Goal: Information Seeking & Learning: Learn about a topic

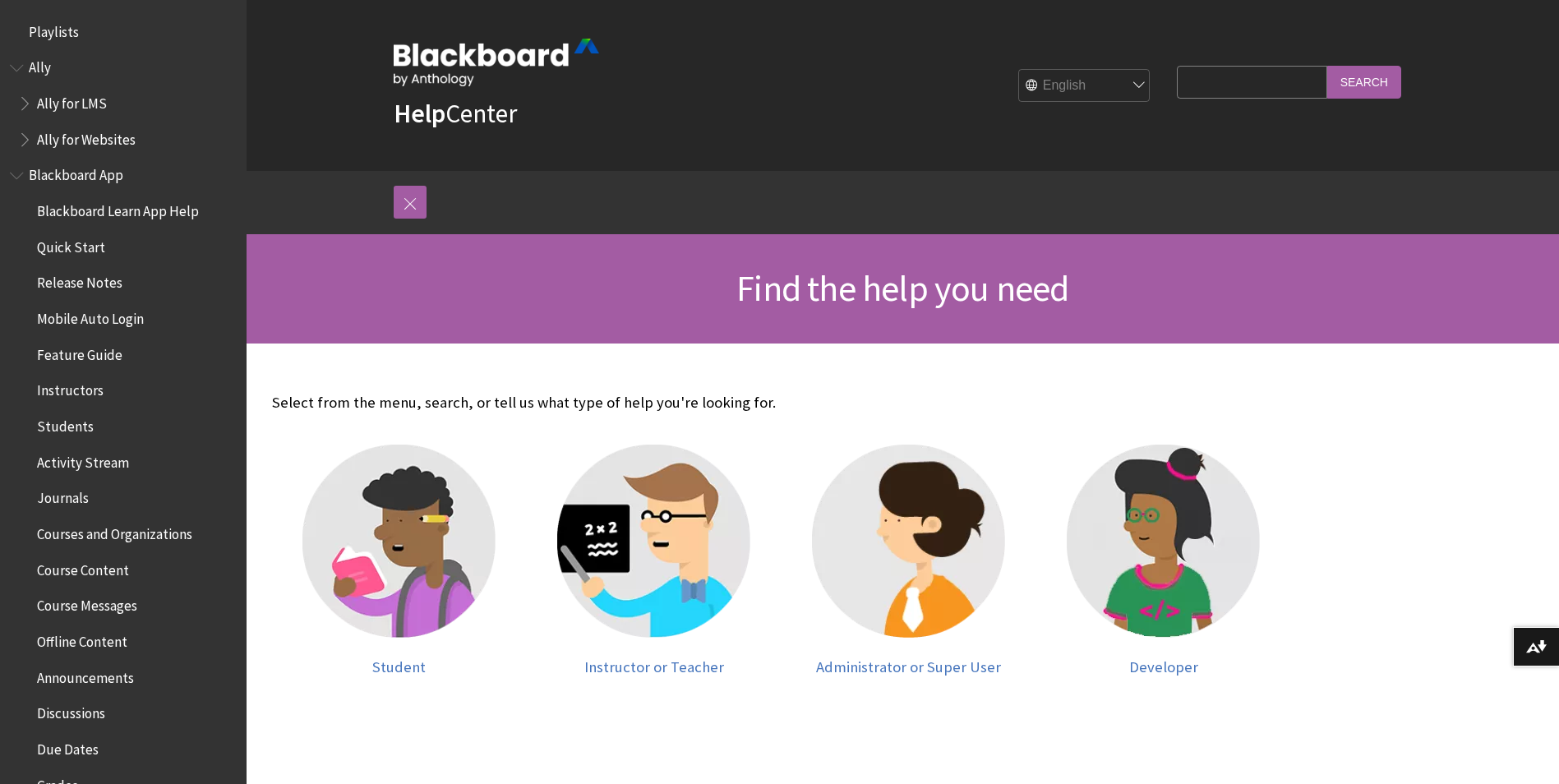
click at [1208, 79] on input "Search Query" at bounding box center [1252, 81] width 149 height 32
type input "login"
click at [1327, 65] on input "Search" at bounding box center [1364, 81] width 74 height 32
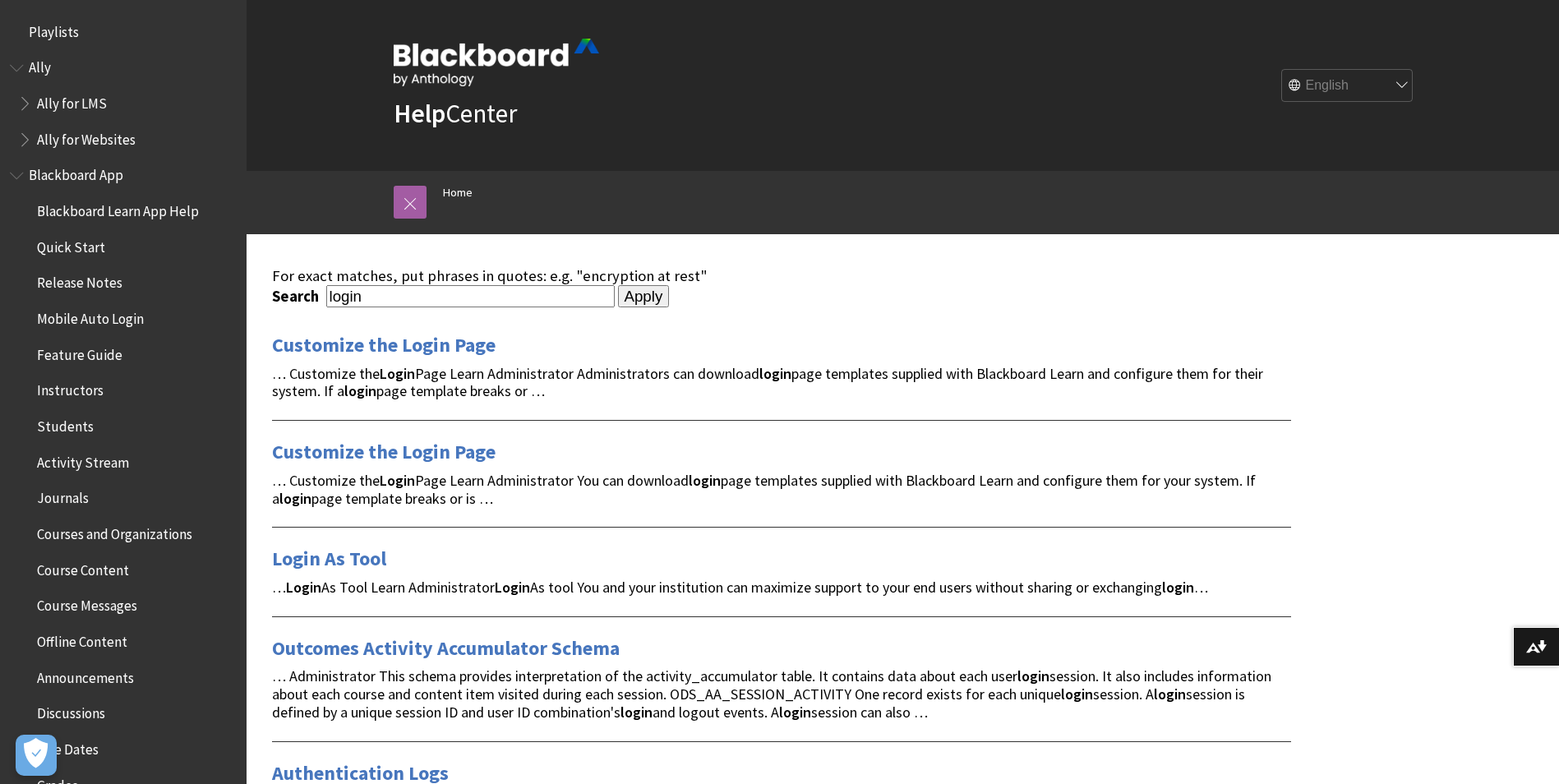
drag, startPoint x: 400, startPoint y: 343, endPoint x: 390, endPoint y: 320, distance: 25.1
click at [400, 343] on link "Customize the Login Page" at bounding box center [384, 344] width 223 height 26
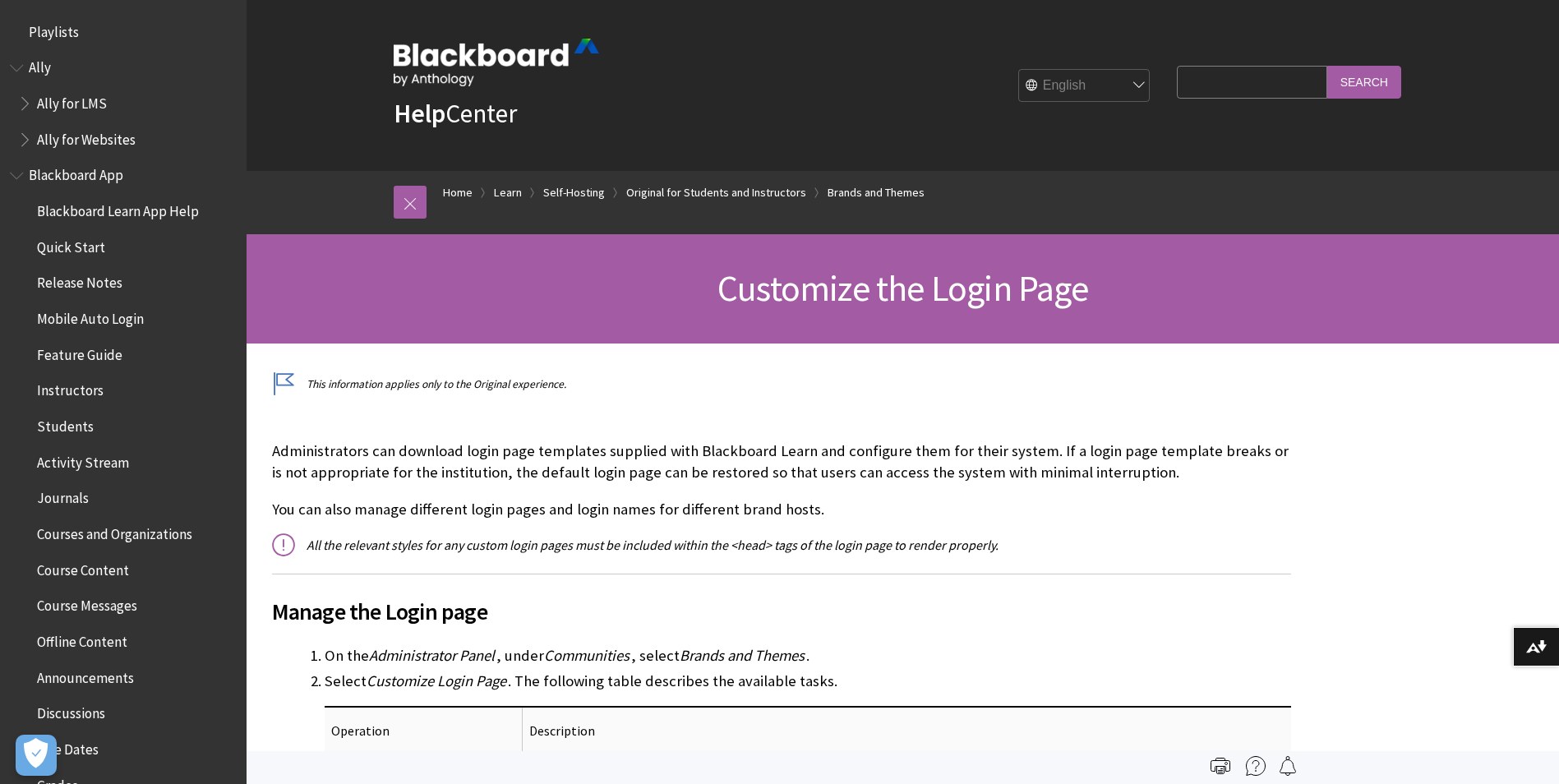
click at [1244, 87] on input "Search Query" at bounding box center [1252, 81] width 149 height 32
type input "saml"
click at [1327, 65] on input "Search" at bounding box center [1364, 81] width 74 height 32
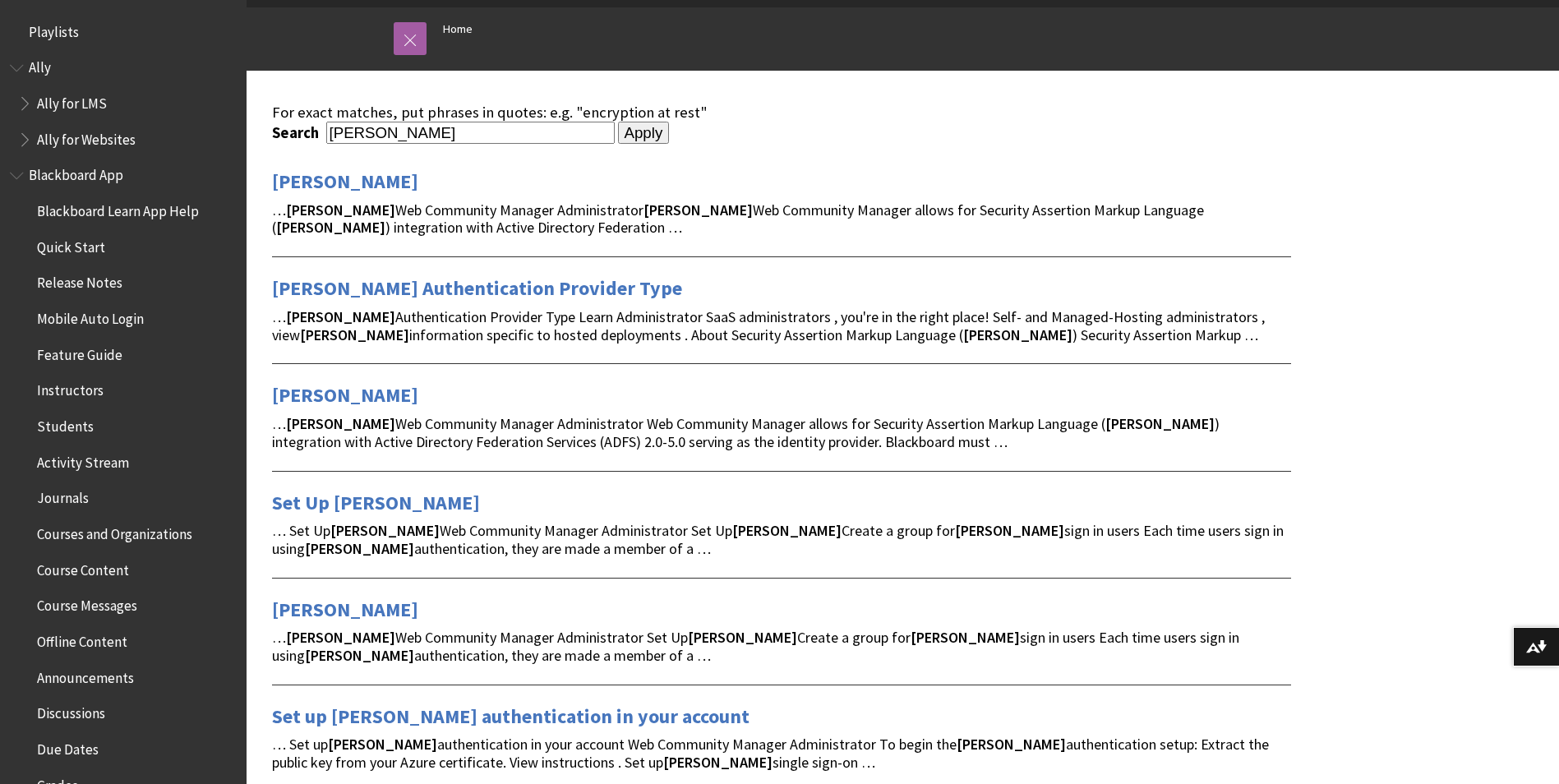
scroll to position [165, 0]
